Goal: Book appointment/travel/reservation

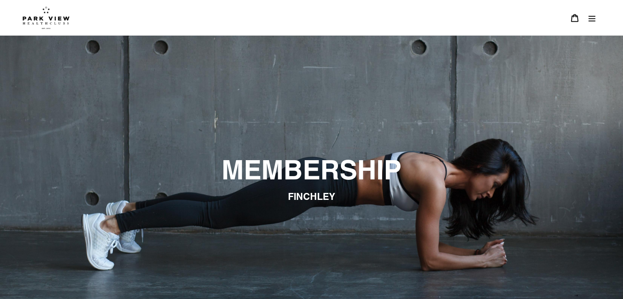
click at [598, 21] on button "Menu" at bounding box center [591, 18] width 17 height 18
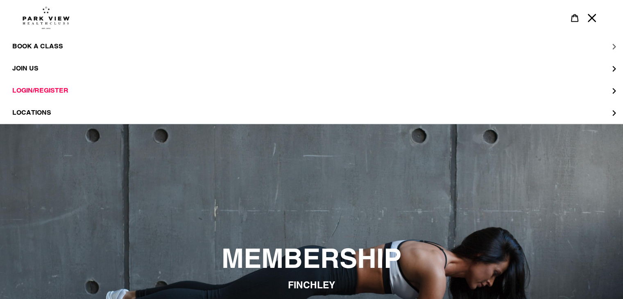
click at [36, 47] on span "BOOK A CLASS" at bounding box center [37, 46] width 51 height 8
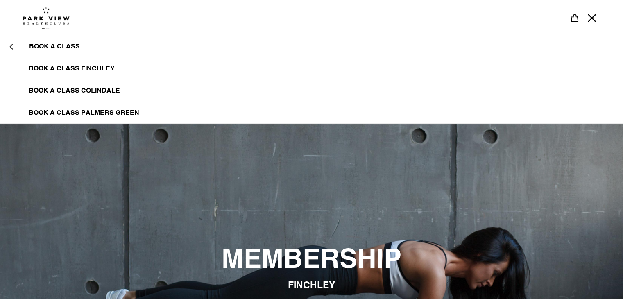
click at [65, 66] on span "BOOK A CLASS FINCHLEY" at bounding box center [72, 68] width 86 height 8
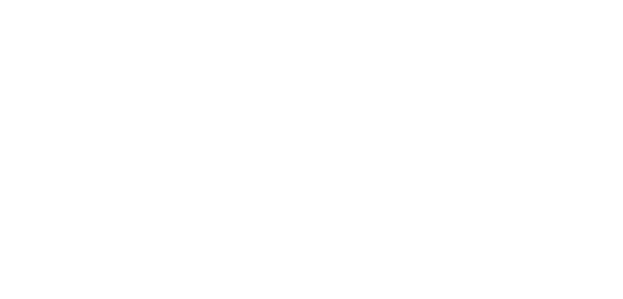
scroll to position [401, 0]
click at [31, 87] on div "Login to book powered by Glofox" at bounding box center [311, 170] width 623 height 473
click at [51, 90] on div "Login to book powered by Glofox" at bounding box center [311, 170] width 623 height 473
click at [40, 70] on div "Login to book powered by Glofox" at bounding box center [311, 129] width 623 height 473
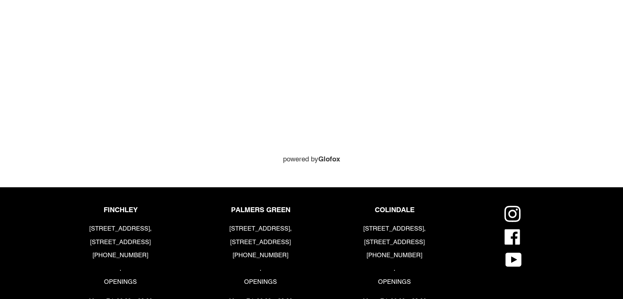
click at [56, 67] on div "Login to book powered by Glofox" at bounding box center [311, 29] width 623 height 272
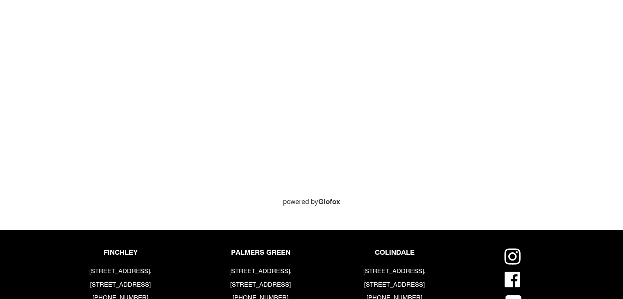
scroll to position [401, 0]
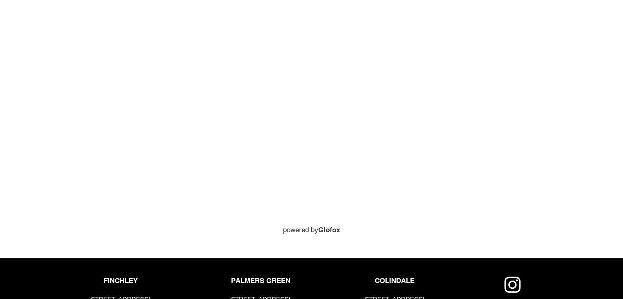
click at [562, 97] on div "Login to book powered by Glofox" at bounding box center [311, 85] width 623 height 302
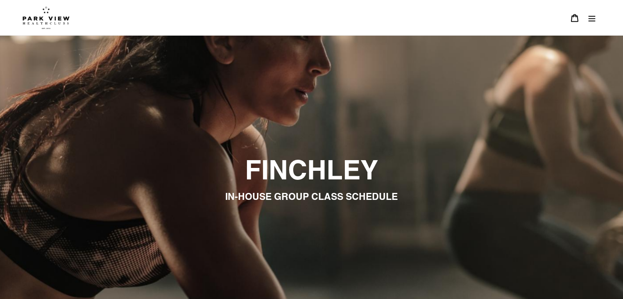
scroll to position [401, 0]
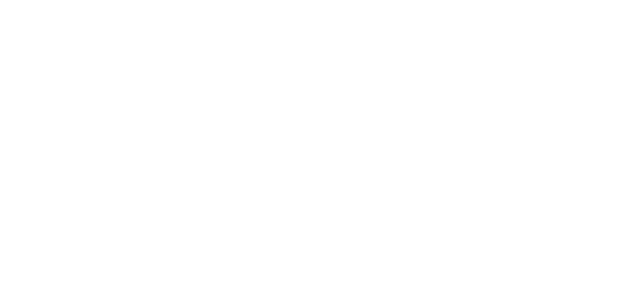
click at [69, 106] on div "Login to book powered by Glofox" at bounding box center [311, 170] width 491 height 473
